Goal: Find specific page/section: Find specific page/section

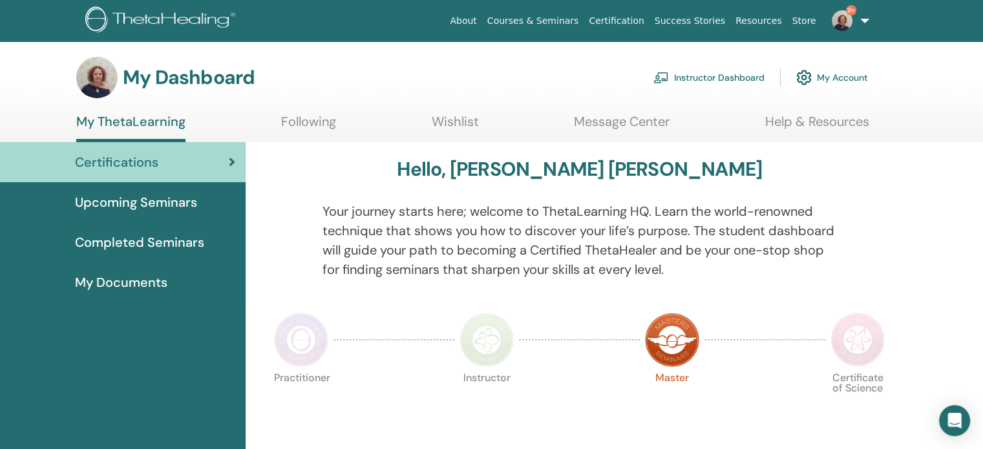
click at [704, 81] on link "Instructor Dashboard" at bounding box center [709, 77] width 111 height 28
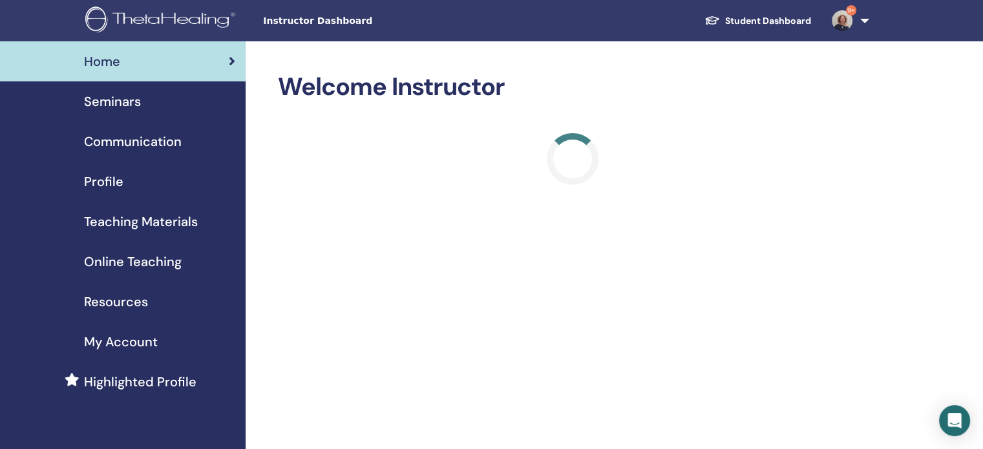
click at [112, 99] on span "Seminars" at bounding box center [112, 101] width 57 height 19
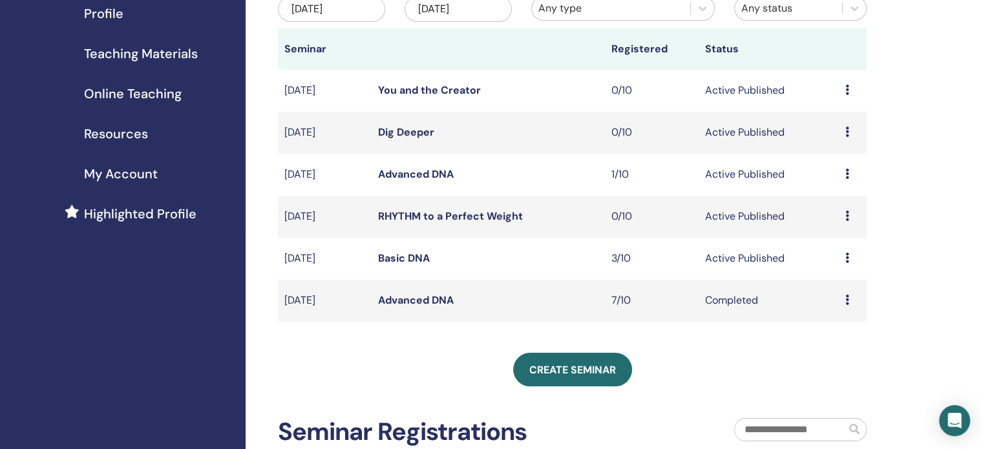
scroll to position [194, 0]
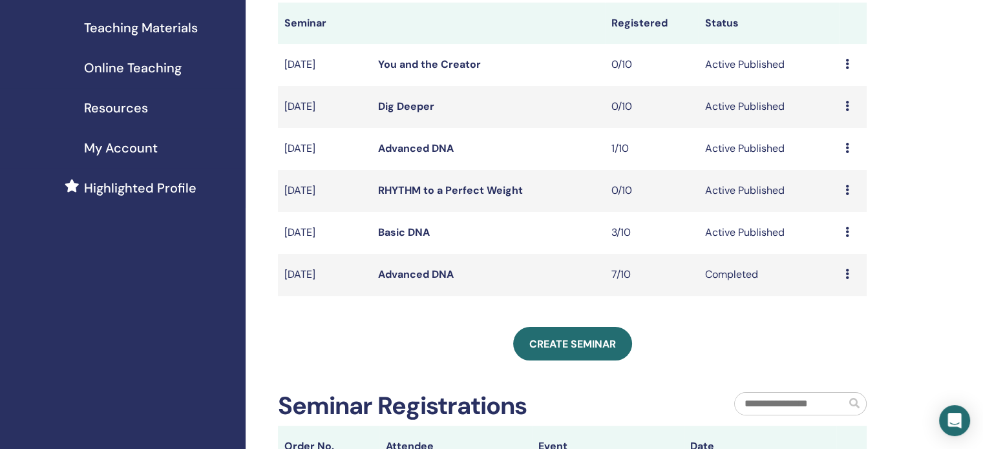
click at [396, 230] on link "Basic DNA" at bounding box center [404, 233] width 52 height 14
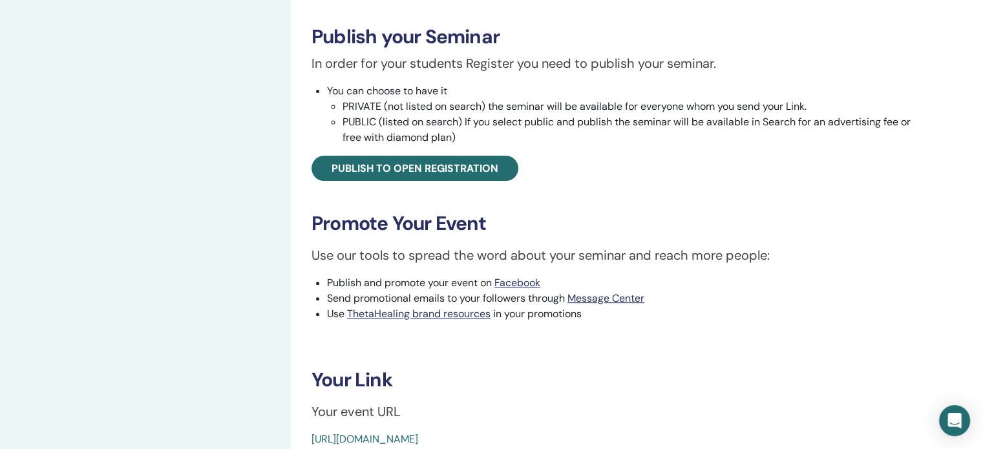
scroll to position [453, 0]
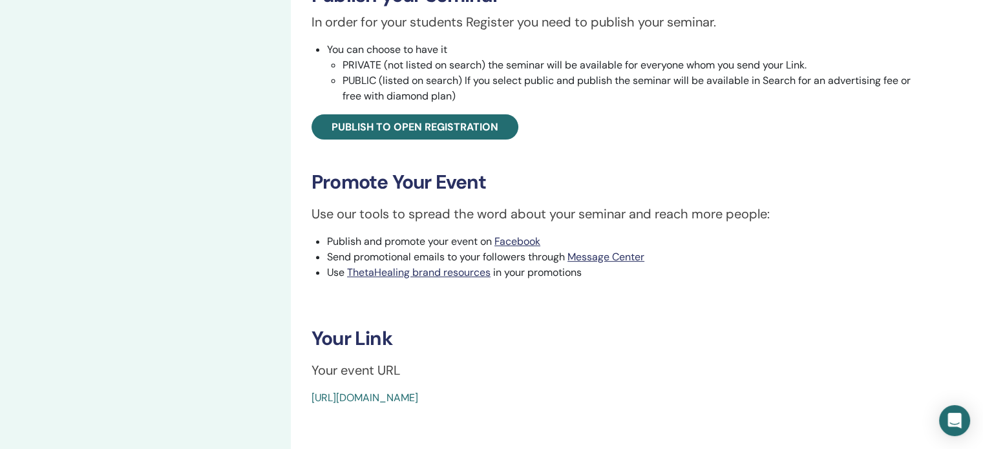
drag, startPoint x: 297, startPoint y: 395, endPoint x: 646, endPoint y: 403, distance: 349.2
click at [646, 403] on div "Basic DNA Event Type In-Person Event Status Active Published Registrations 3/10…" at bounding box center [619, 88] width 656 height 998
click at [305, 400] on div "Basic DNA Event Type In-Person Event Status Active Published Registrations 3/10…" at bounding box center [619, 13] width 640 height 786
click at [304, 399] on div "Basic DNA Event Type In-Person Event Status Active Published Registrations 3/10…" at bounding box center [619, 13] width 640 height 786
click at [310, 399] on div "Basic DNA Event Type In-Person Event Status Active Published Registrations 3/10…" at bounding box center [619, 13] width 640 height 786
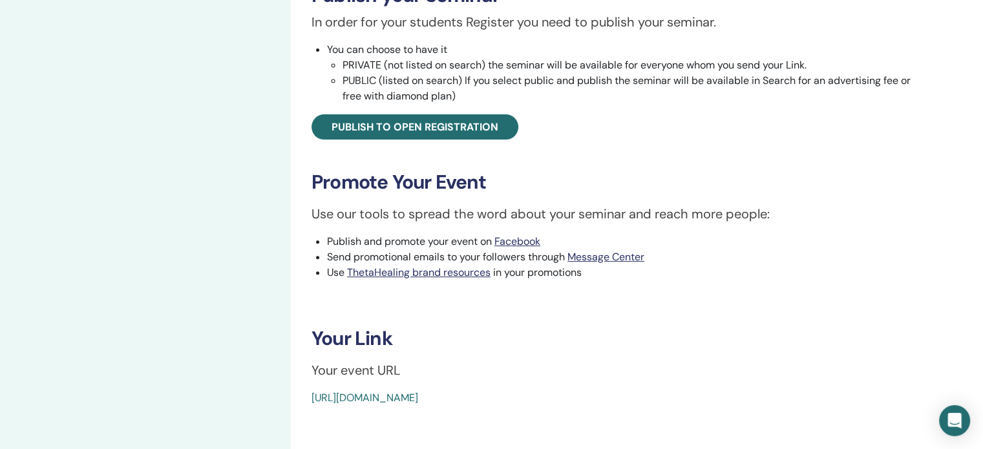
drag, startPoint x: 310, startPoint y: 399, endPoint x: 776, endPoint y: 370, distance: 466.4
click at [776, 370] on p "Your event URL" at bounding box center [619, 370] width 614 height 19
drag, startPoint x: 302, startPoint y: 396, endPoint x: 672, endPoint y: 411, distance: 370.1
click at [672, 411] on div "Basic DNA Event Type In-Person Event Status Active Published Registrations 3/10…" at bounding box center [619, 88] width 656 height 998
